Goal: Information Seeking & Learning: Check status

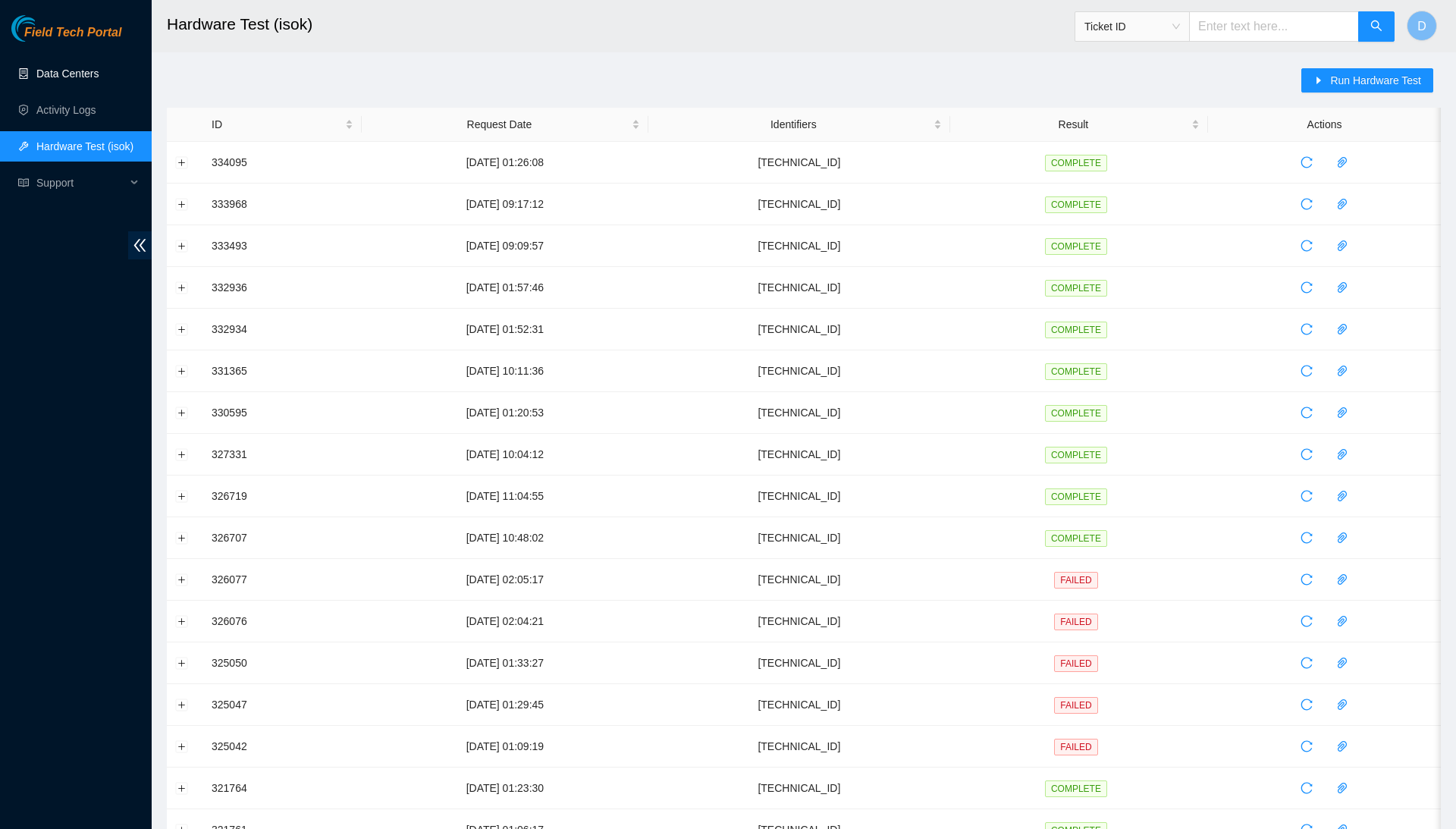
click at [80, 76] on link "Data Centers" at bounding box center [67, 74] width 62 height 12
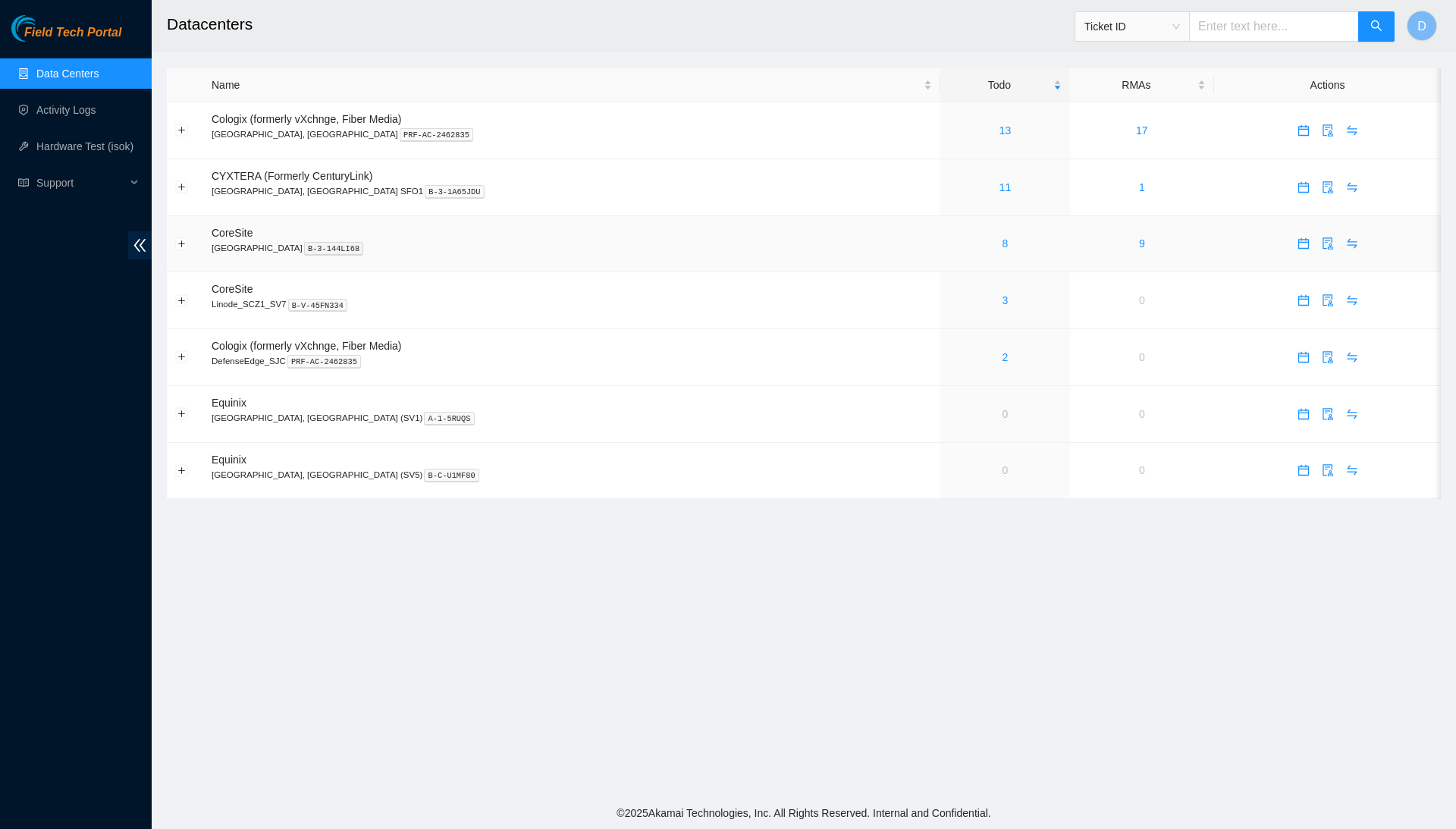
click at [949, 241] on div "8" at bounding box center [1006, 244] width 113 height 17
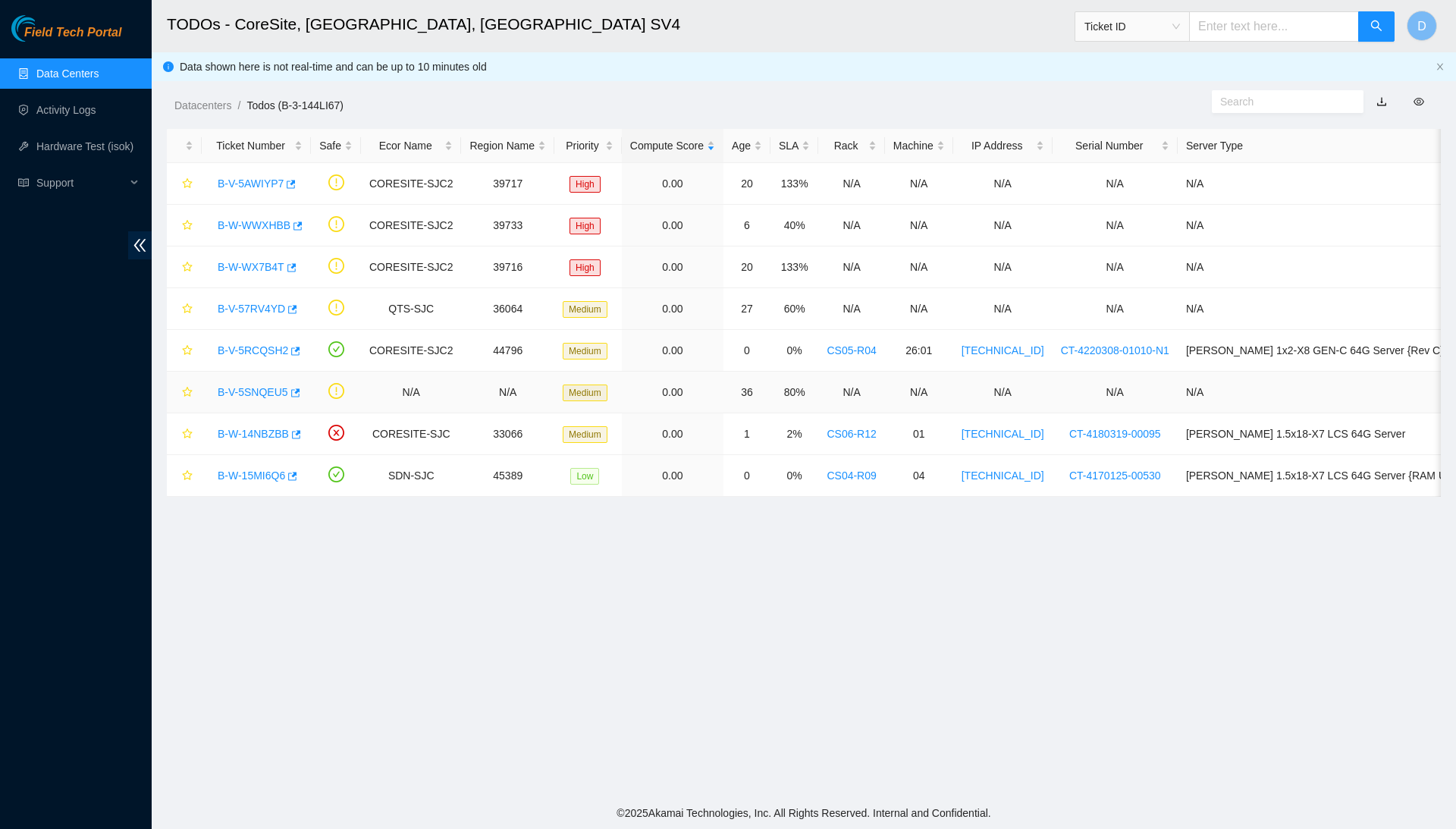
click at [270, 392] on link "B-V-5SNQEU5" at bounding box center [253, 392] width 70 height 12
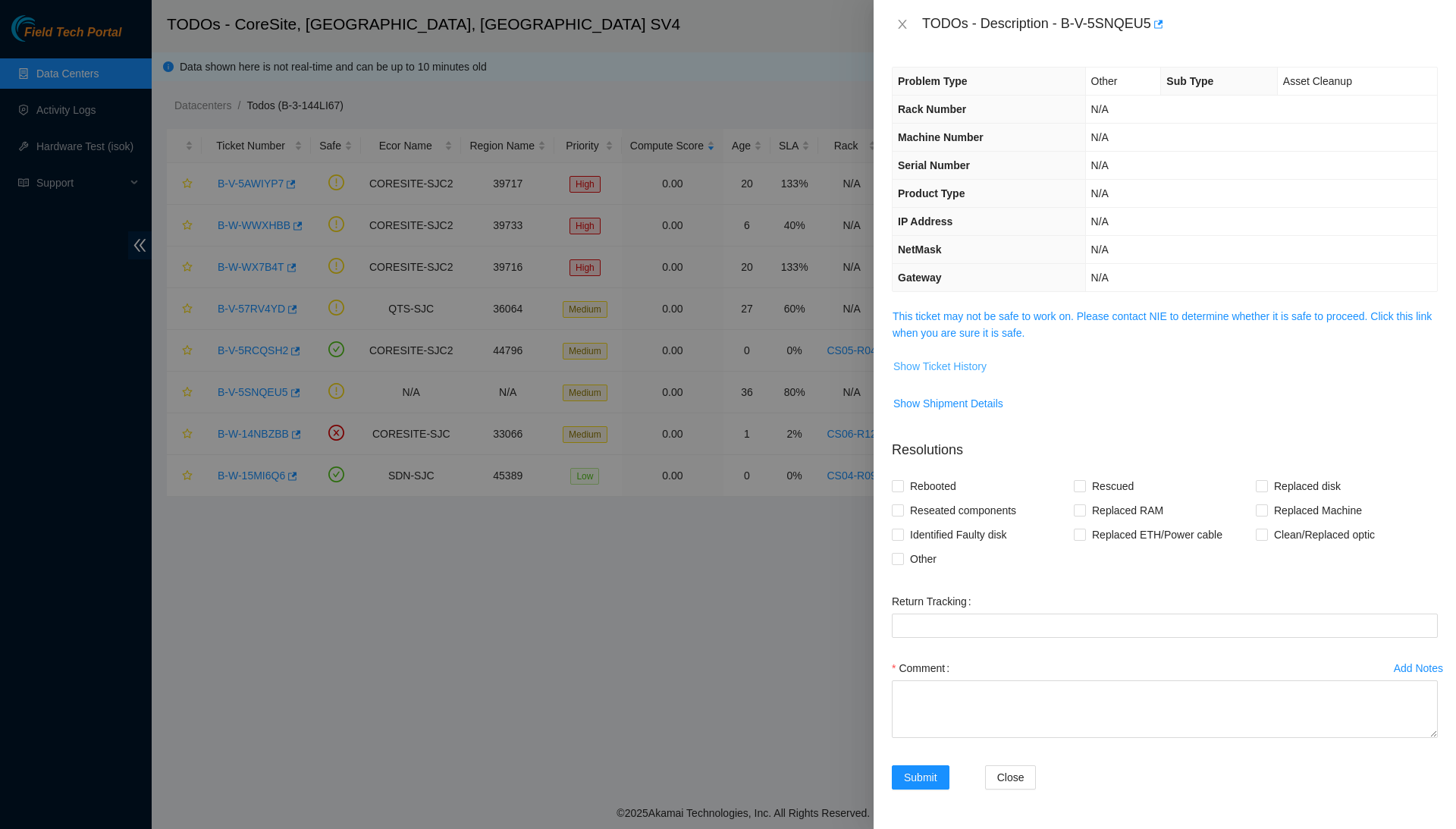
click at [935, 354] on button "Show Ticket History" at bounding box center [940, 366] width 95 height 25
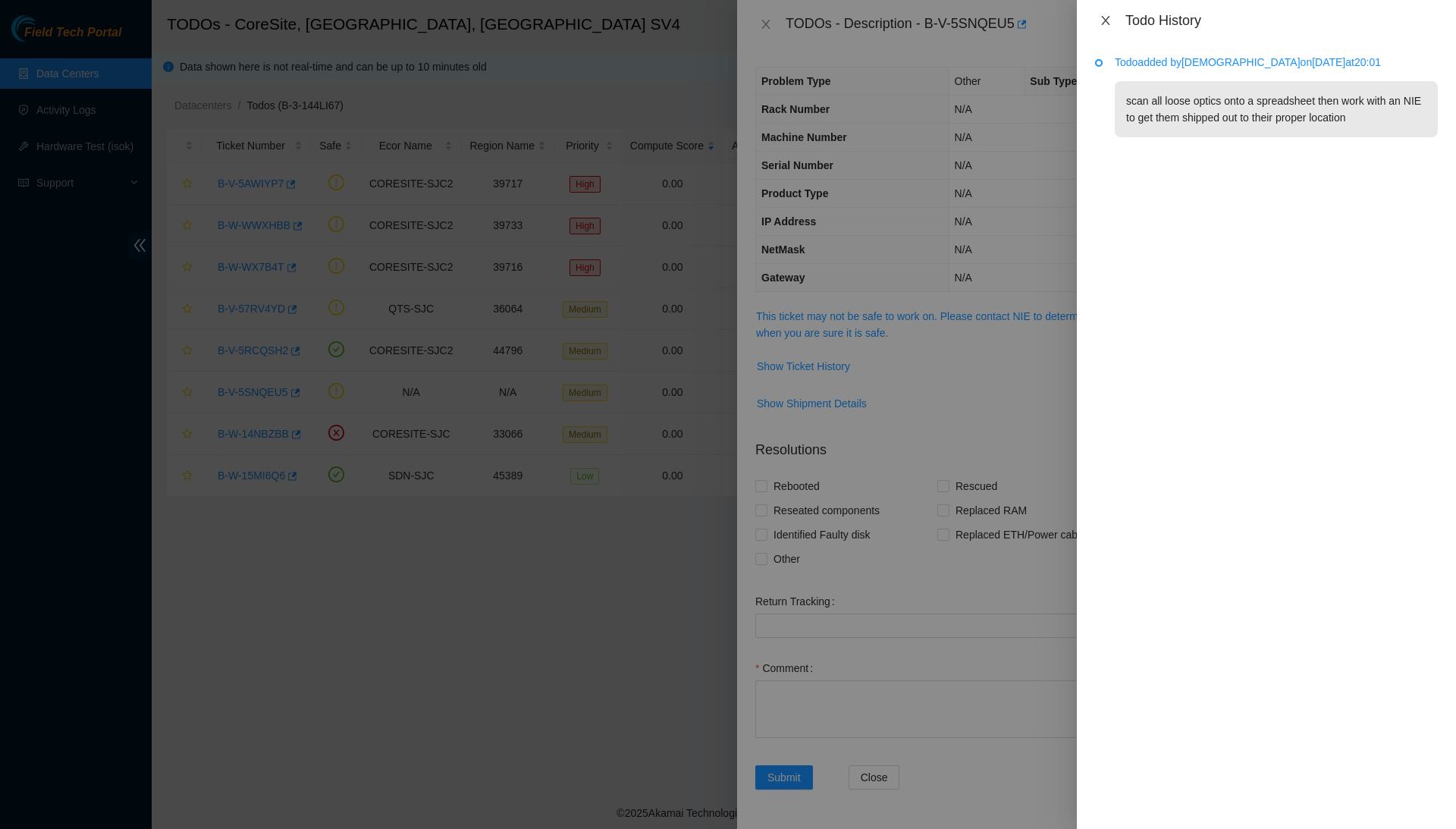
click at [1102, 23] on icon "close" at bounding box center [1105, 21] width 8 height 9
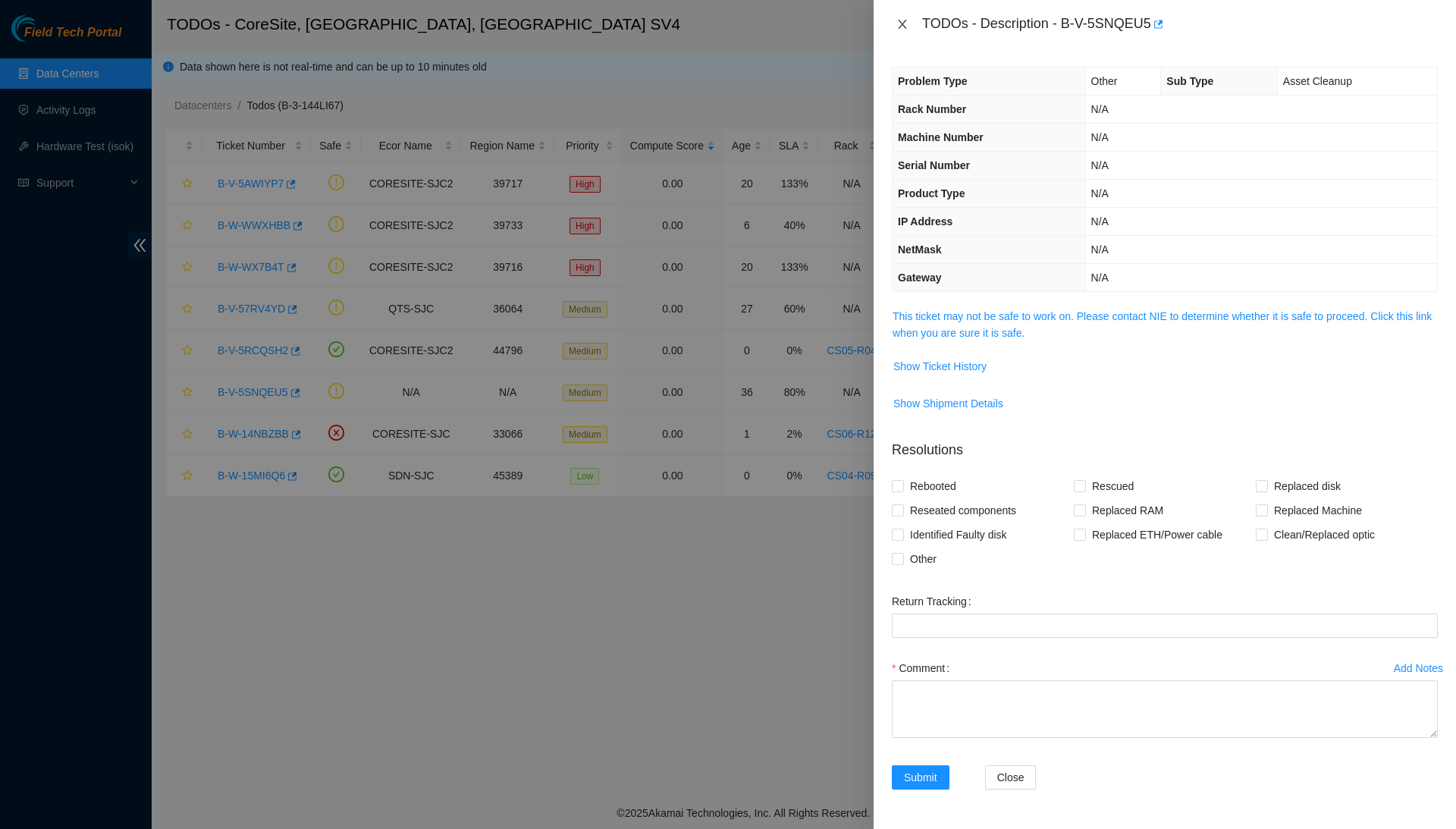
click at [905, 25] on icon "close" at bounding box center [902, 25] width 12 height 12
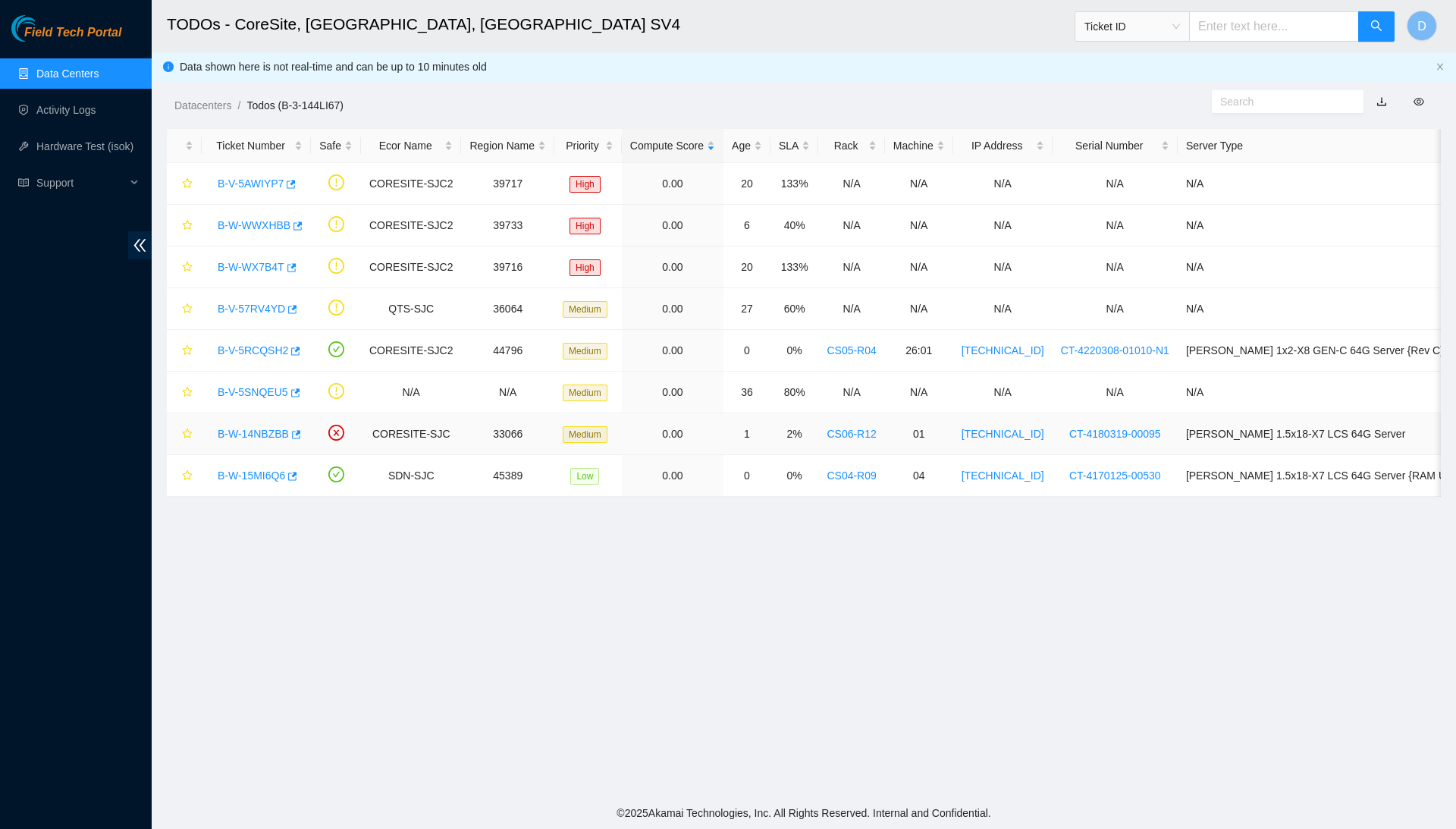
click at [277, 437] on link "B-W-14NBZBB" at bounding box center [253, 434] width 71 height 12
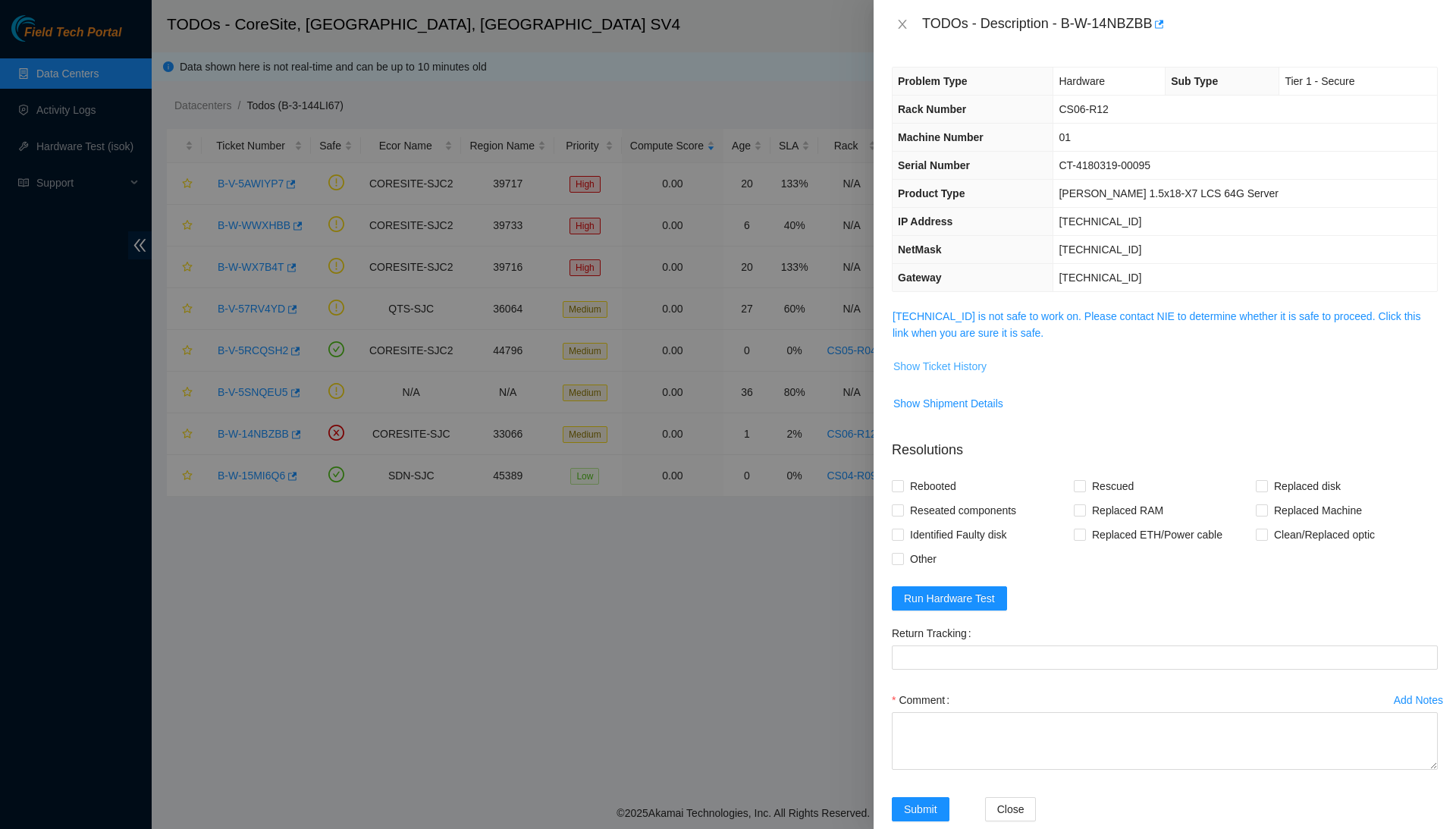
click at [948, 358] on span "Show Ticket History" at bounding box center [940, 366] width 93 height 17
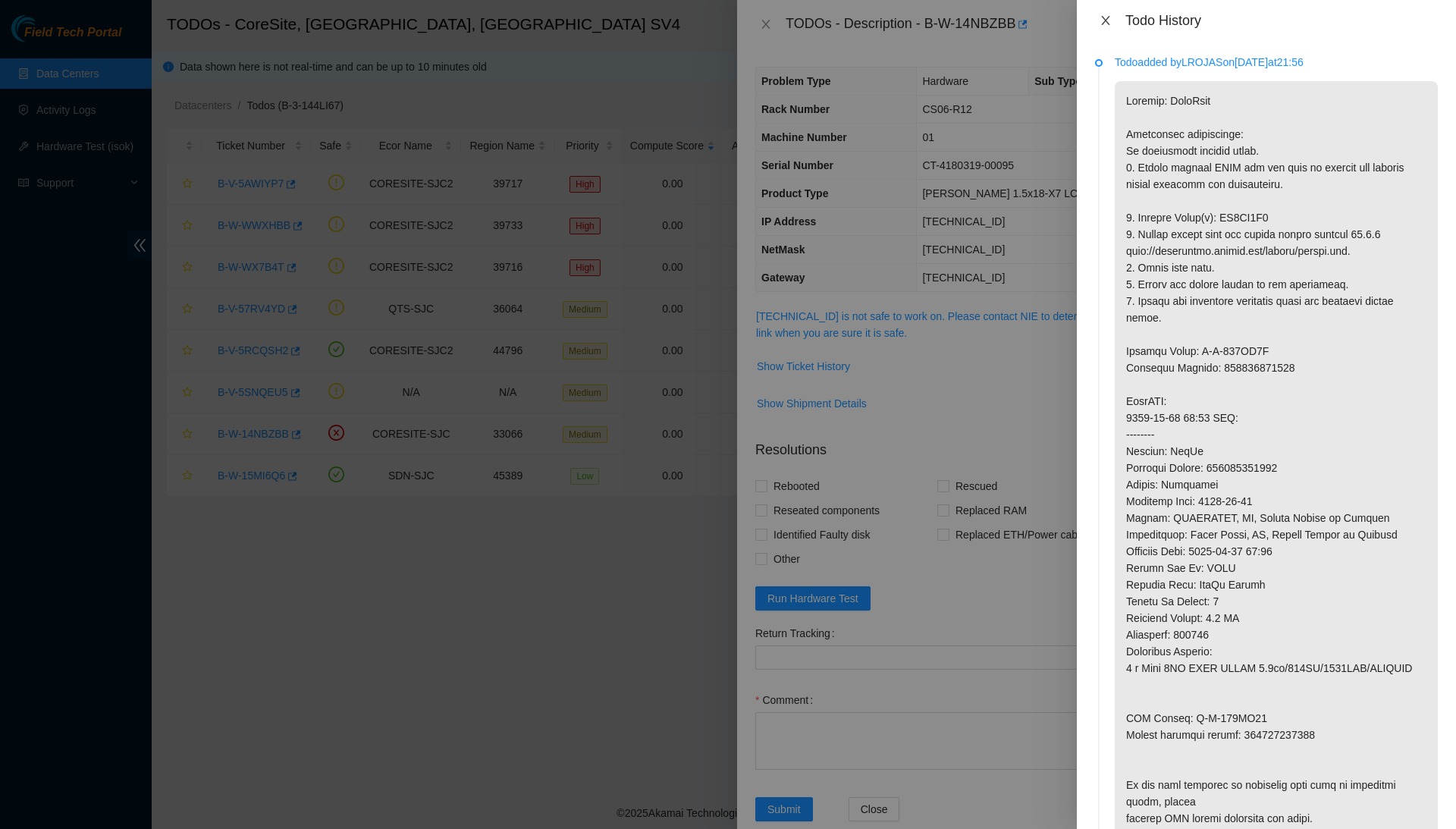
click at [1104, 15] on icon "close" at bounding box center [1106, 21] width 12 height 12
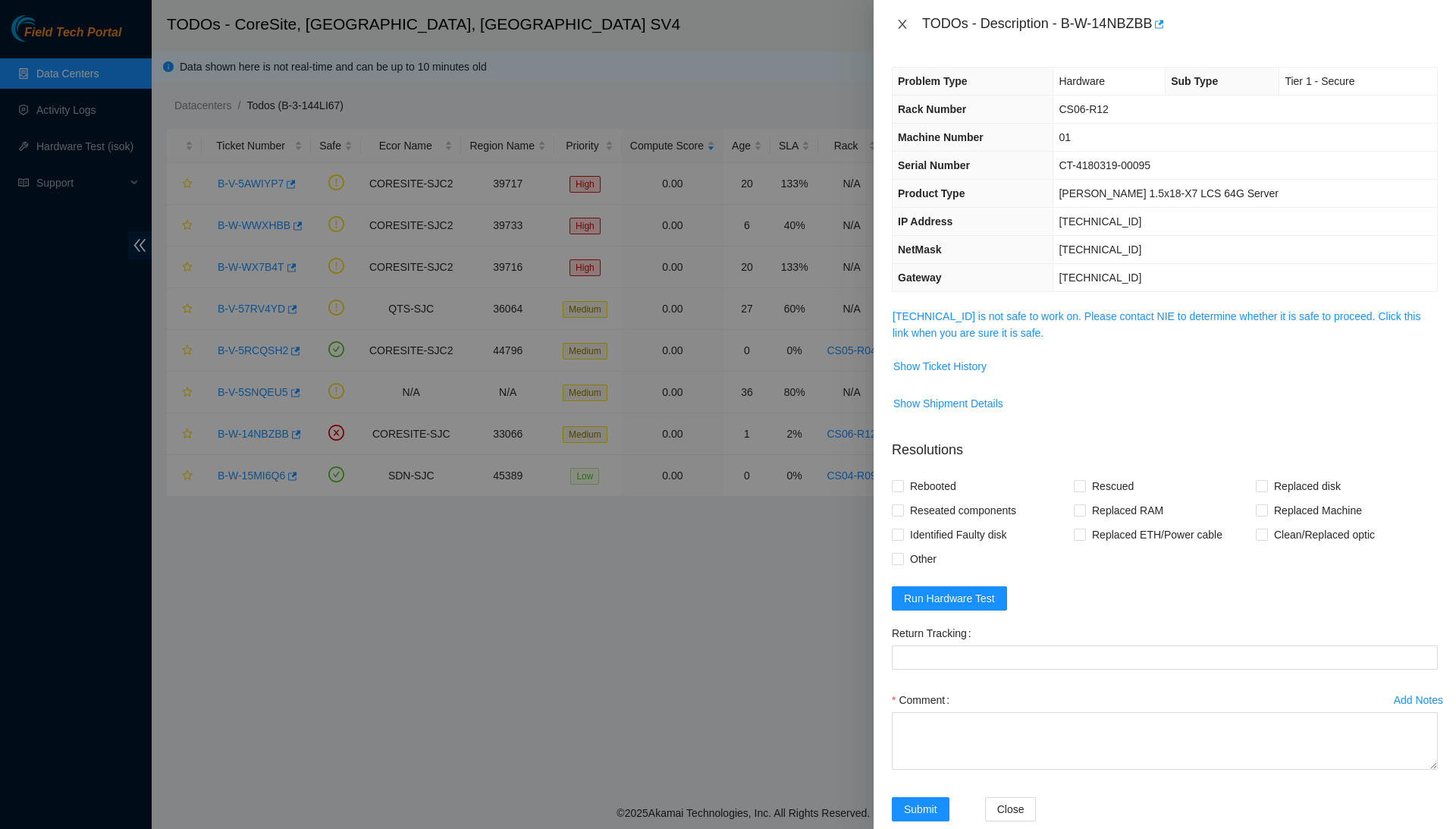
click at [904, 28] on icon "close" at bounding box center [902, 25] width 12 height 12
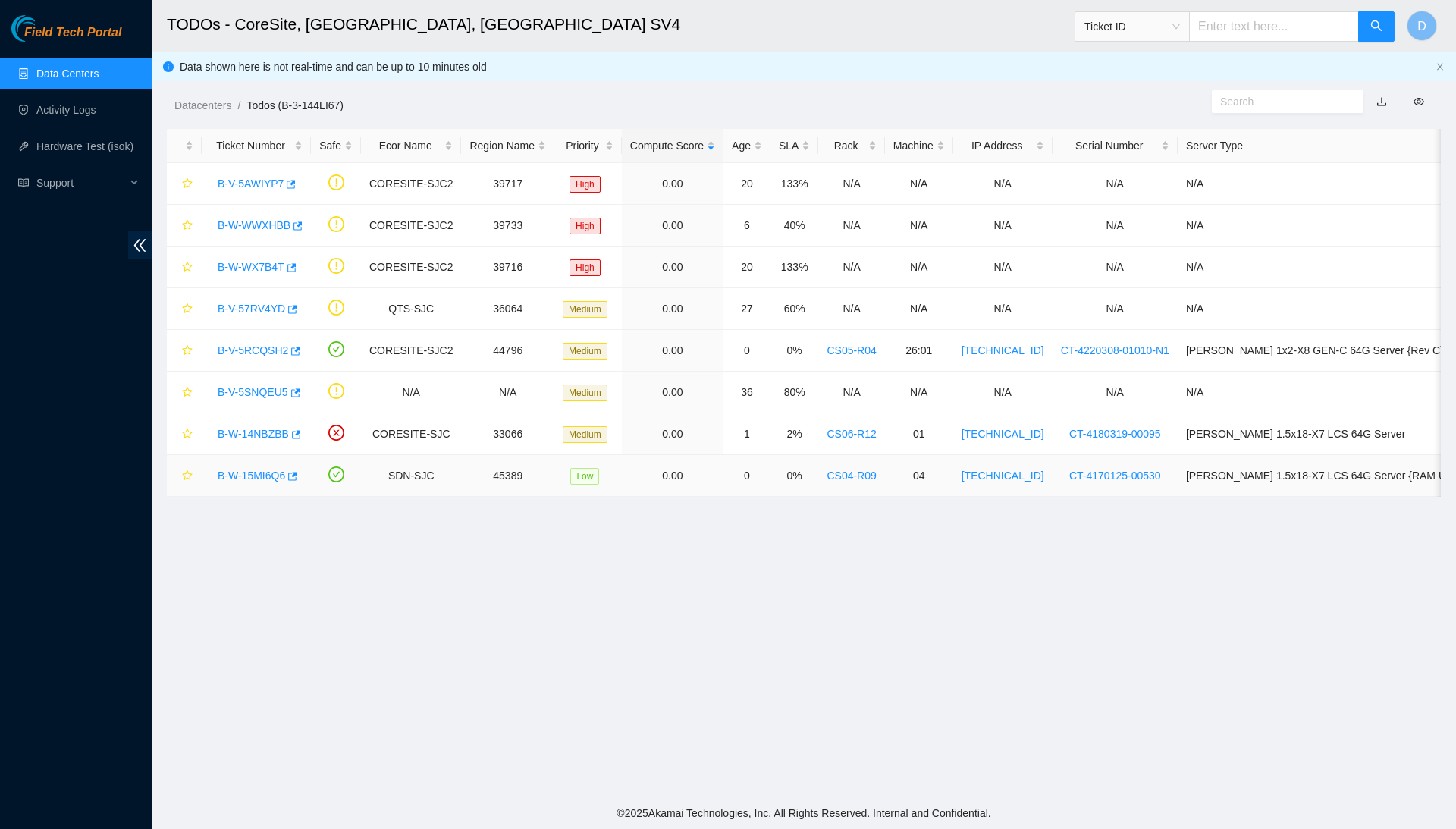
click at [270, 482] on link "B-W-15MI6Q6" at bounding box center [251, 476] width 67 height 12
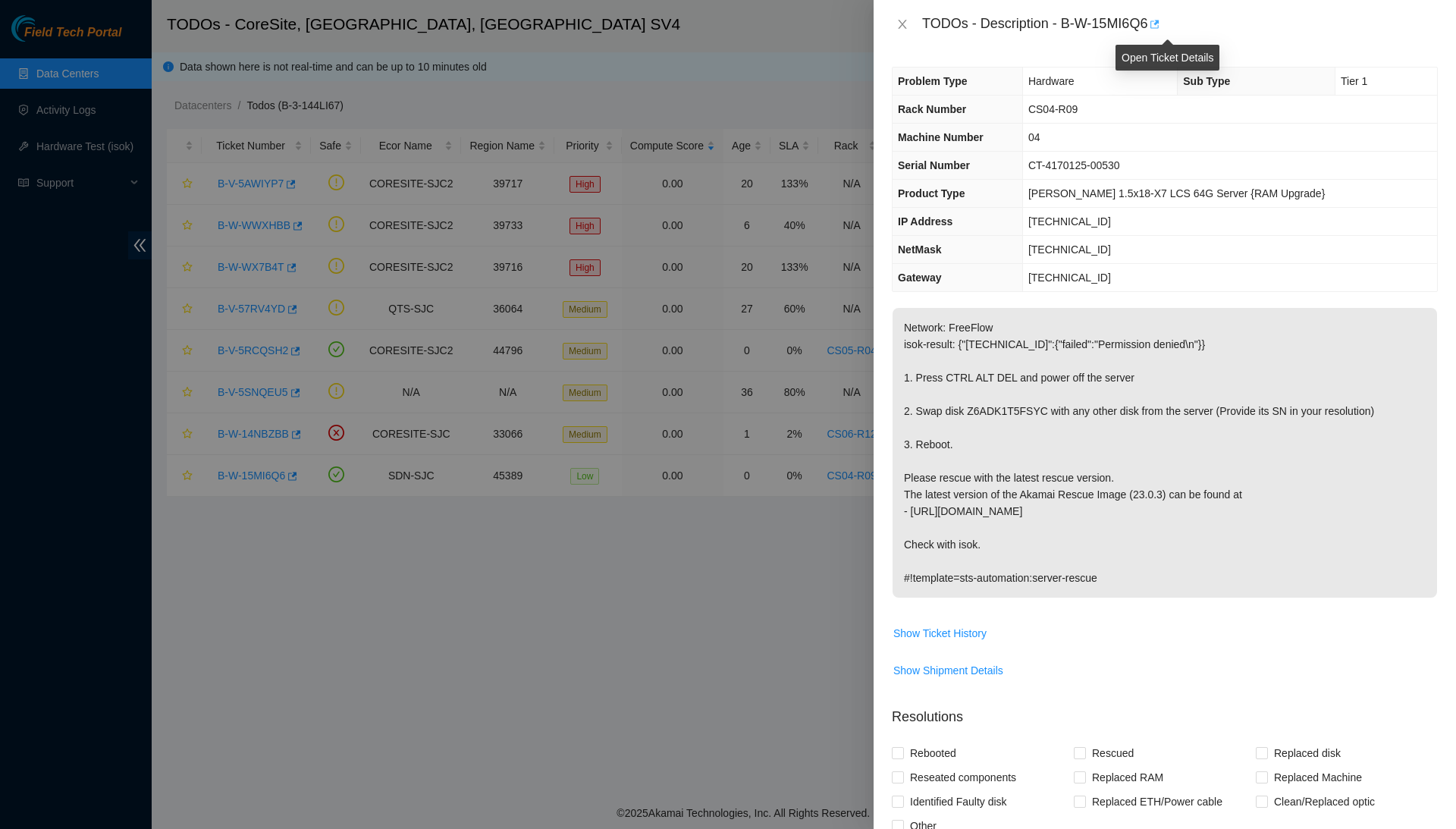
click at [1159, 28] on icon "button" at bounding box center [1153, 25] width 11 height 11
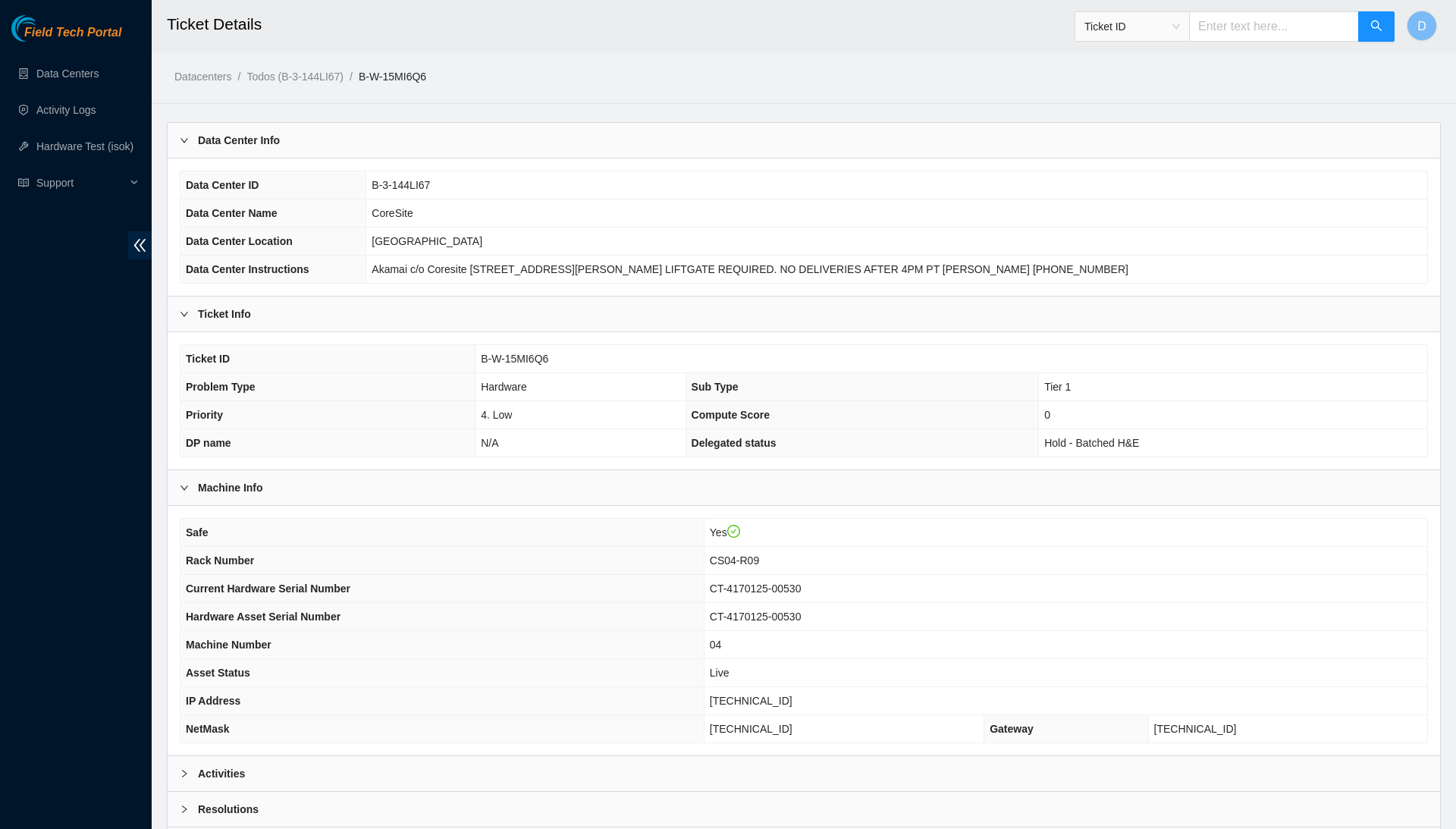
click at [516, 359] on span "B-W-15MI6Q6" at bounding box center [515, 359] width 67 height 12
click at [516, 365] on td "B-W-15MI6Q6" at bounding box center [951, 359] width 951 height 28
click at [529, 345] on td "B-W-15MI6Q6" at bounding box center [951, 359] width 951 height 28
click at [529, 349] on td "B-W-15MI6Q6" at bounding box center [951, 359] width 951 height 28
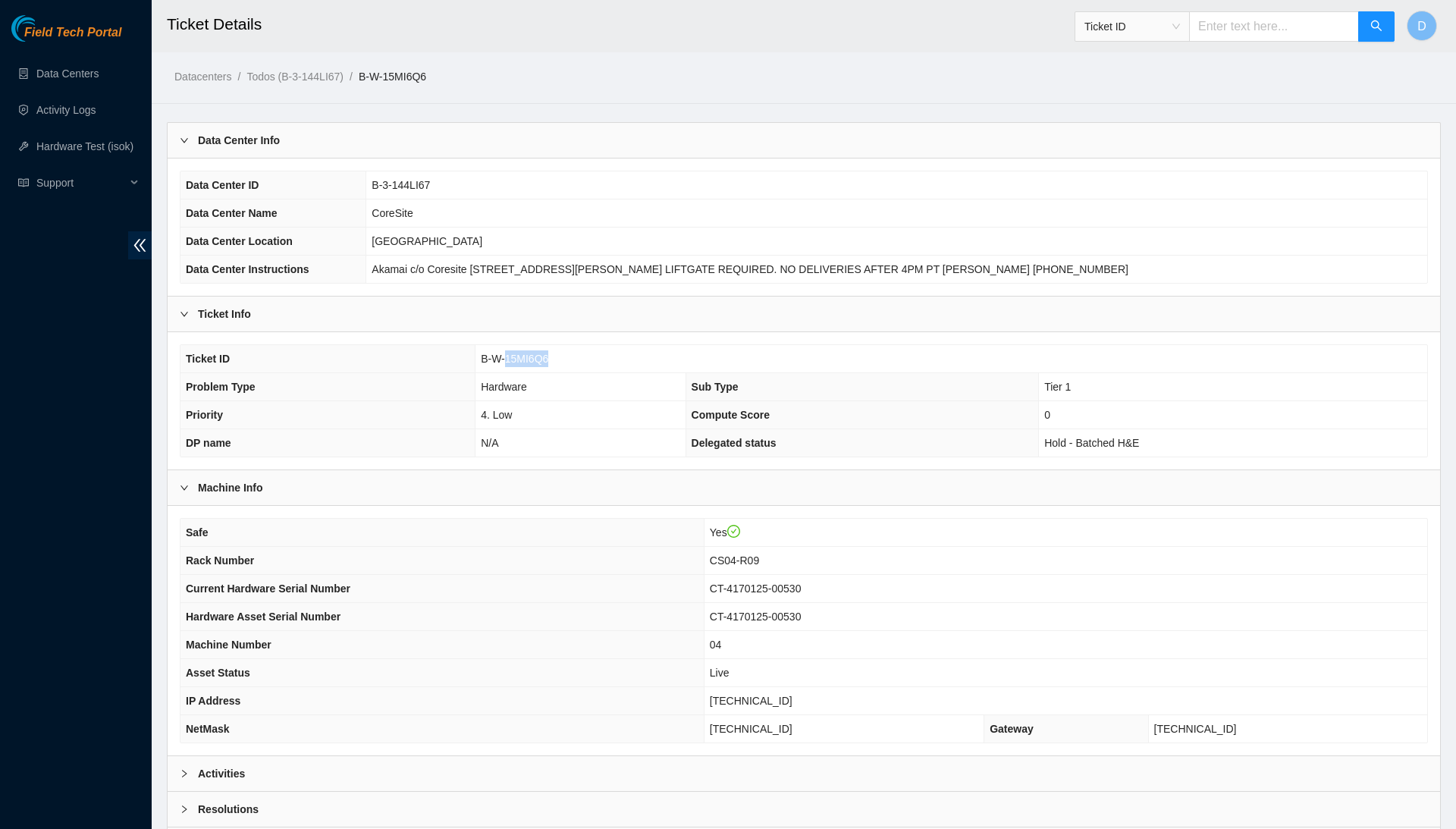
click at [529, 349] on td "B-W-15MI6Q6" at bounding box center [951, 359] width 951 height 28
copy span "B-W-15MI6Q6"
click at [638, 525] on th "Safe" at bounding box center [442, 532] width 523 height 28
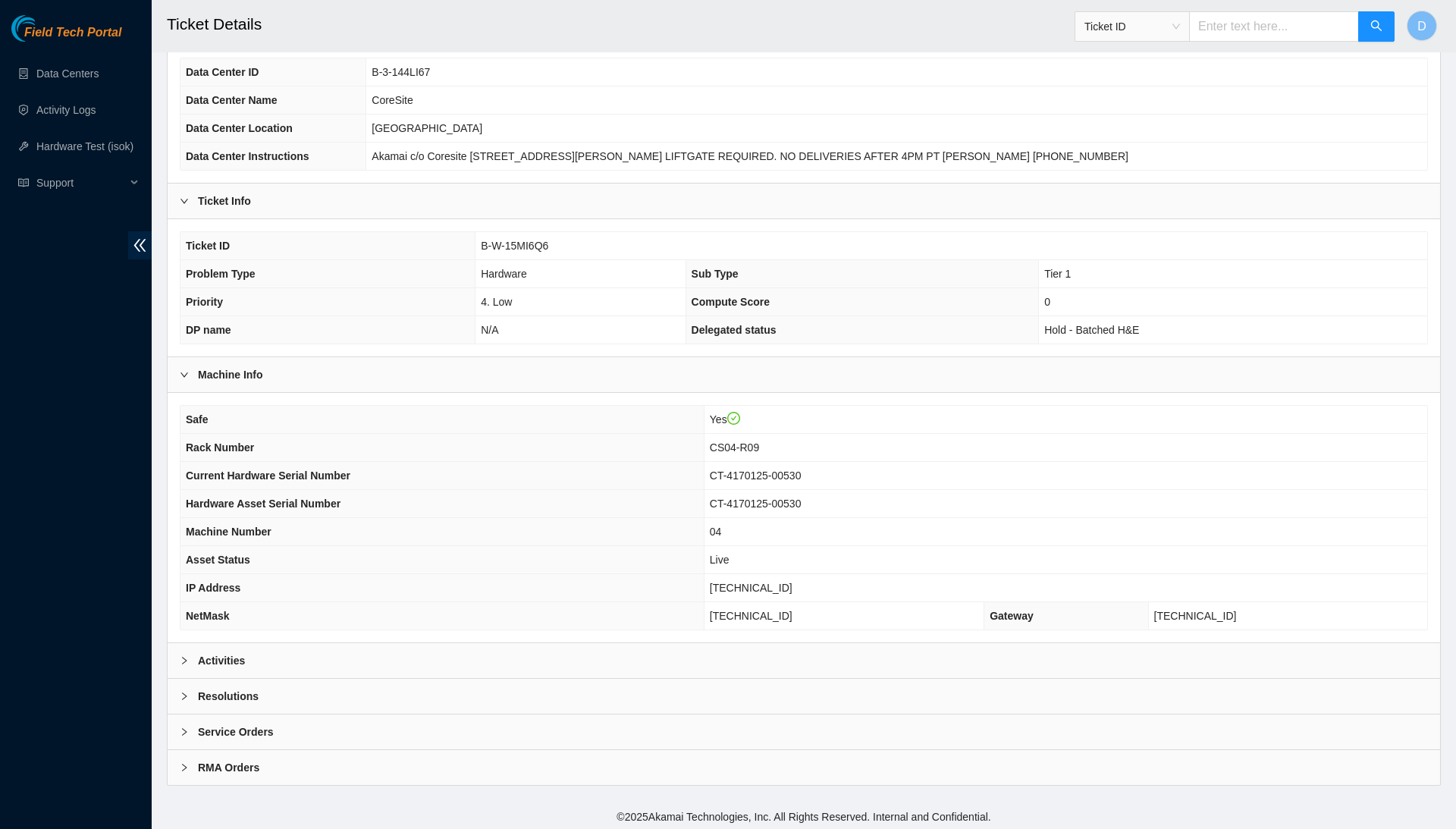
scroll to position [113, 0]
click at [620, 664] on div "Activities" at bounding box center [803, 662] width 1272 height 35
